Goal: Book appointment/travel/reservation

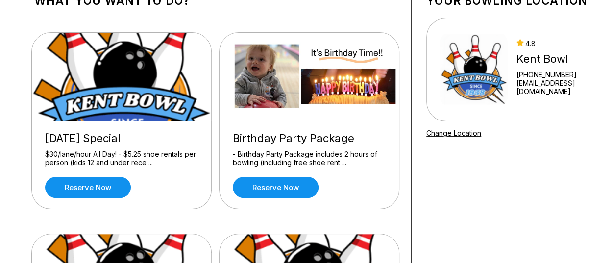
scroll to position [72, 0]
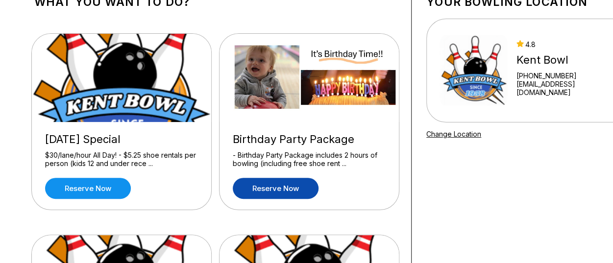
click at [249, 192] on link "Reserve now" at bounding box center [276, 188] width 86 height 21
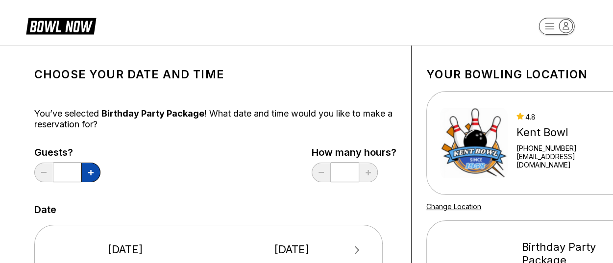
click at [89, 169] on button at bounding box center [90, 173] width 19 height 20
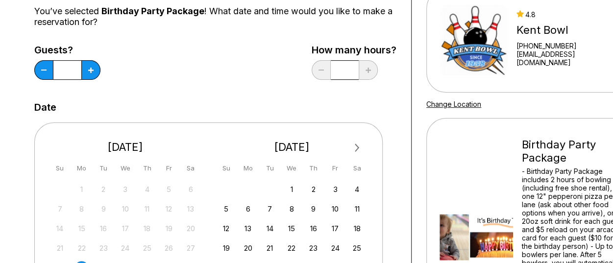
scroll to position [101, 0]
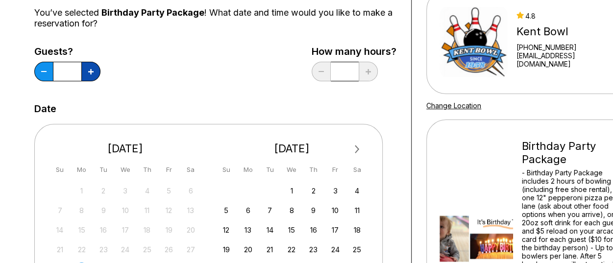
click at [93, 71] on icon at bounding box center [90, 71] width 5 height 5
click at [45, 78] on button at bounding box center [43, 72] width 19 height 20
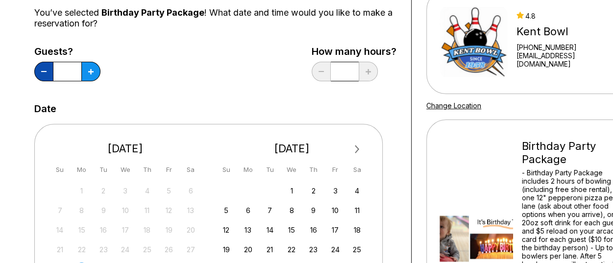
type input "*"
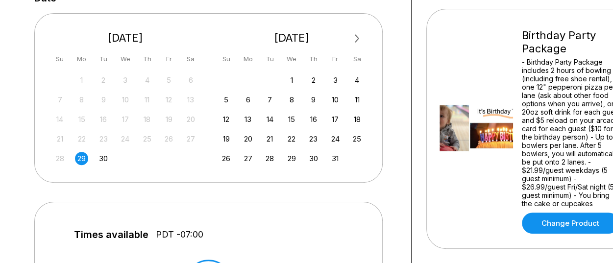
scroll to position [216, 0]
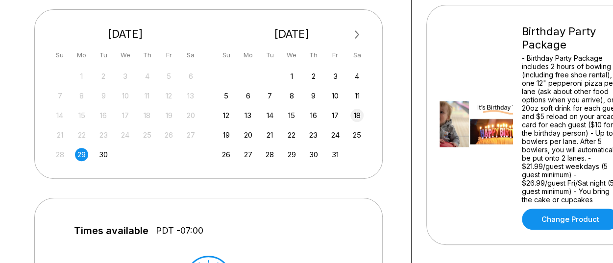
click at [357, 116] on div "18" at bounding box center [356, 115] width 13 height 13
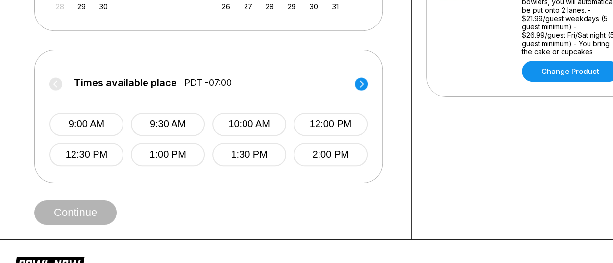
scroll to position [368, 0]
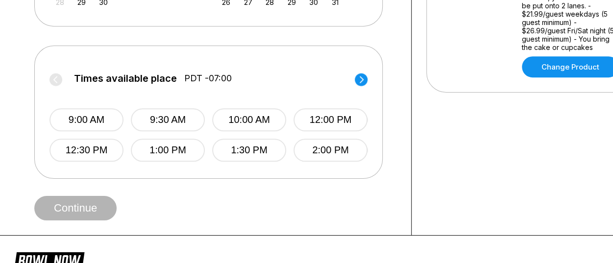
click at [360, 81] on circle at bounding box center [361, 79] width 13 height 13
click at [60, 82] on circle at bounding box center [55, 79] width 13 height 13
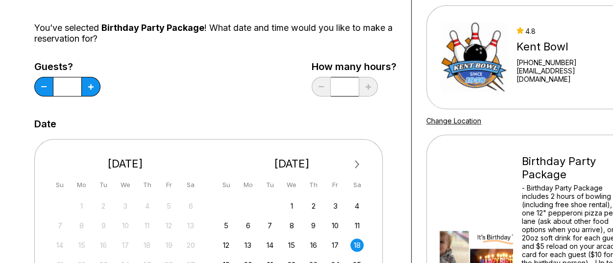
scroll to position [0, 0]
